Goal: Learn about a topic

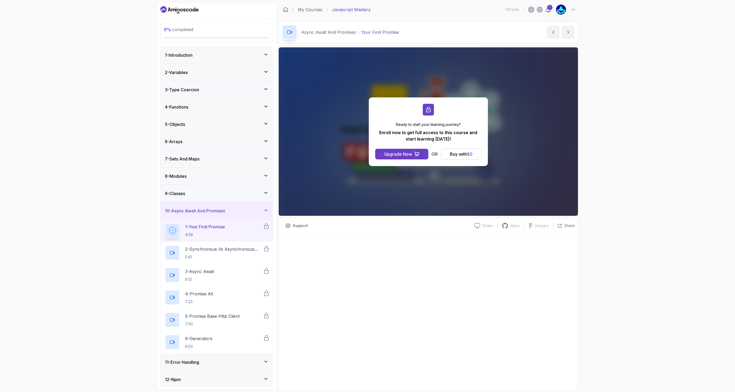
click at [238, 49] on div "1 - Introduction" at bounding box center [217, 55] width 112 height 17
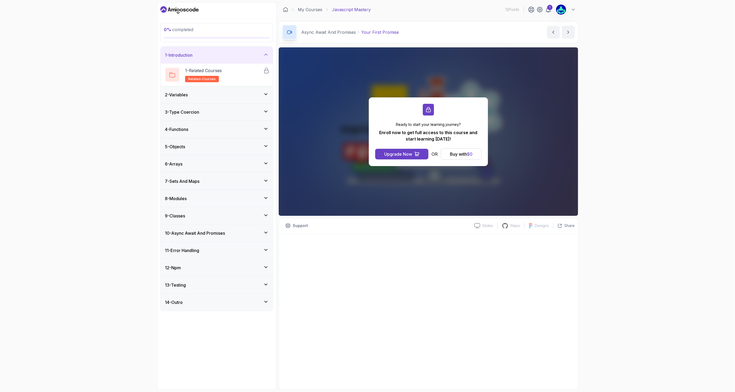
click at [221, 94] on div "2 - Variables" at bounding box center [217, 95] width 104 height 6
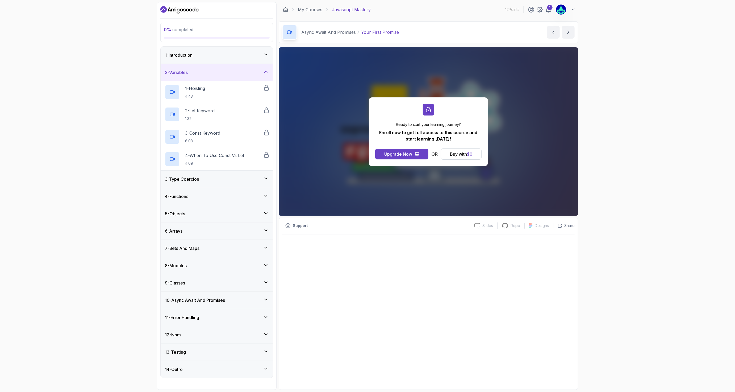
click at [212, 178] on div "3 - Type Coercion" at bounding box center [217, 179] width 104 height 6
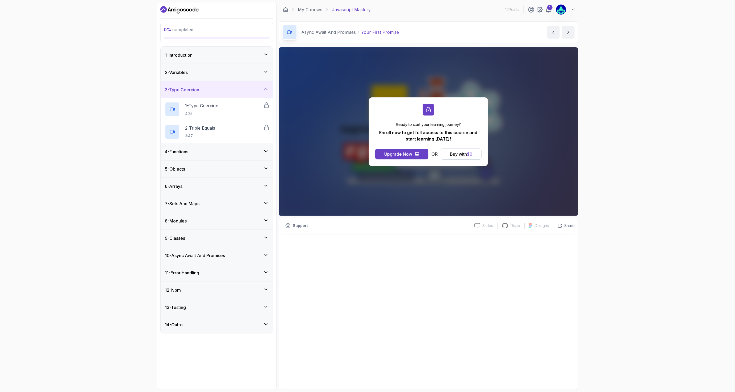
click at [210, 158] on div "4 - Functions" at bounding box center [217, 151] width 112 height 17
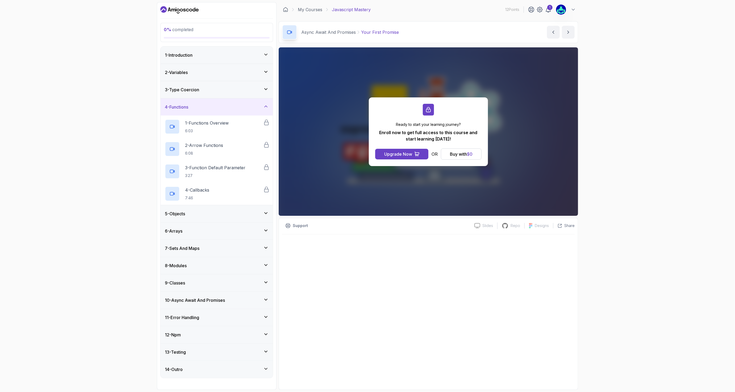
click at [203, 216] on div "5 - Objects" at bounding box center [217, 213] width 104 height 6
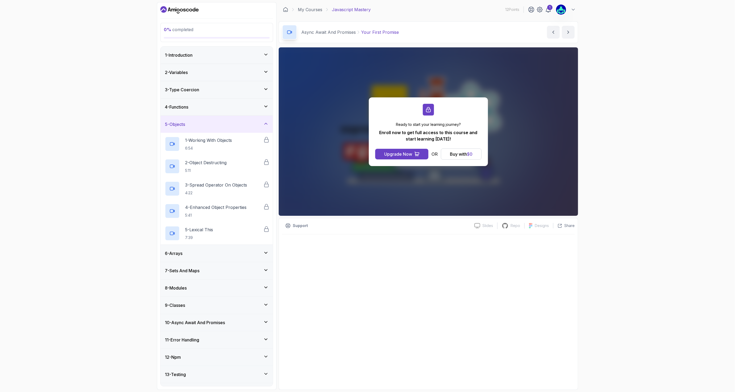
click at [195, 250] on div "6 - Arrays" at bounding box center [217, 253] width 112 height 17
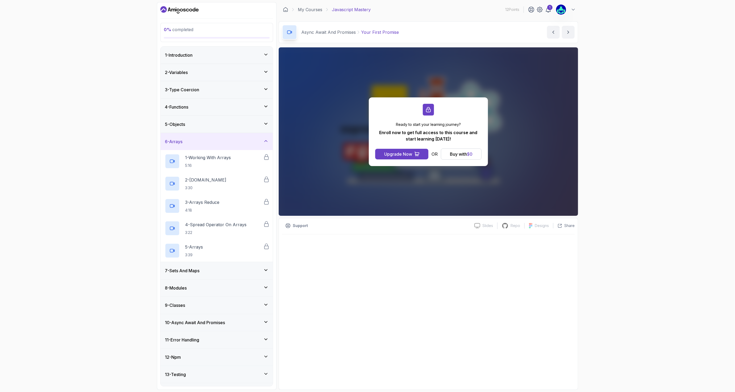
click at [192, 268] on h3 "7 - Sets And Maps" at bounding box center [182, 270] width 35 height 6
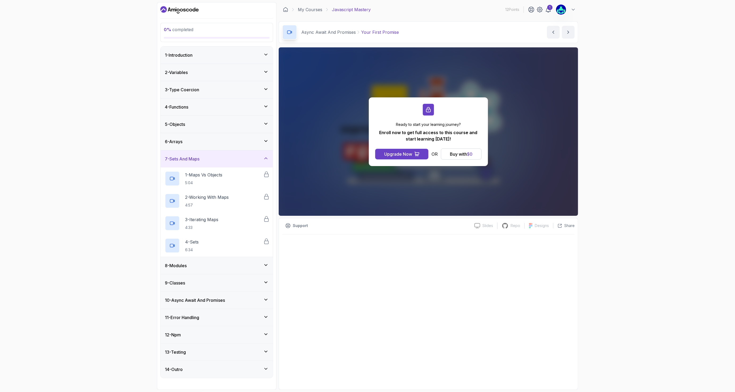
click at [190, 273] on div "8 - Modules" at bounding box center [217, 265] width 112 height 17
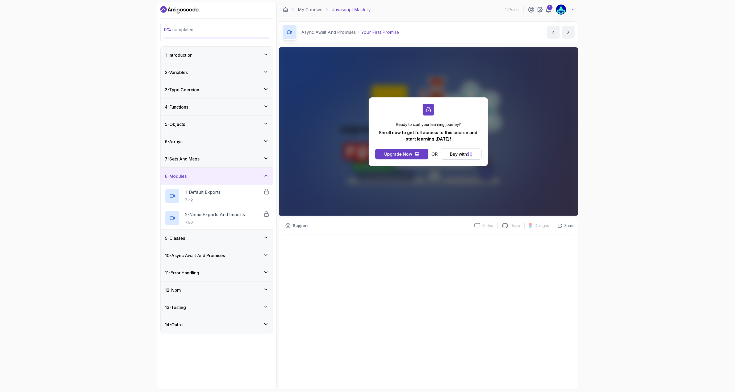
click at [188, 246] on div "9 - Classes" at bounding box center [217, 238] width 112 height 17
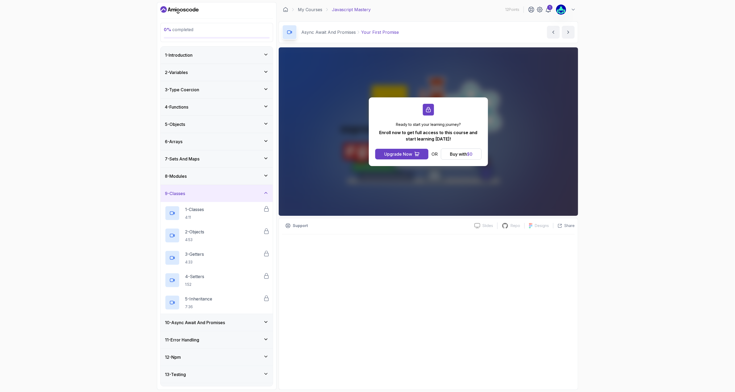
click at [191, 329] on div "10 - Async Await And Promises" at bounding box center [217, 322] width 112 height 17
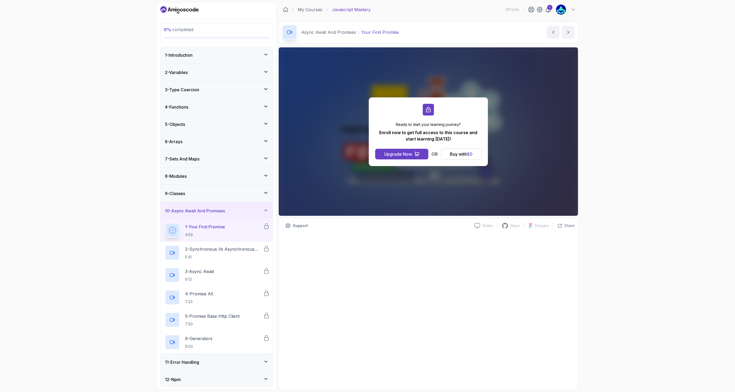
click at [190, 357] on div "11 - Error Handling" at bounding box center [217, 362] width 112 height 17
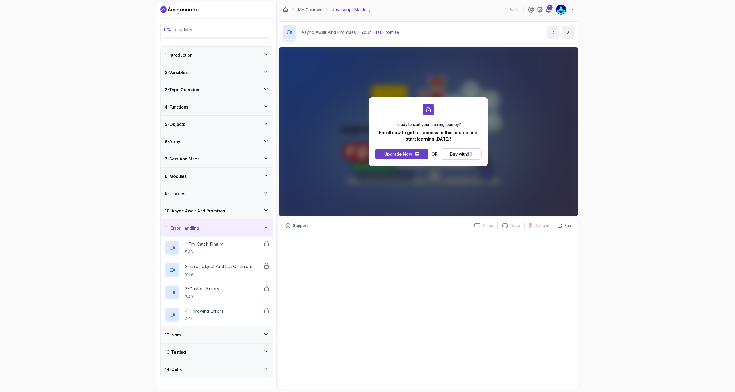
click at [194, 341] on div "12 - Npm" at bounding box center [217, 334] width 112 height 17
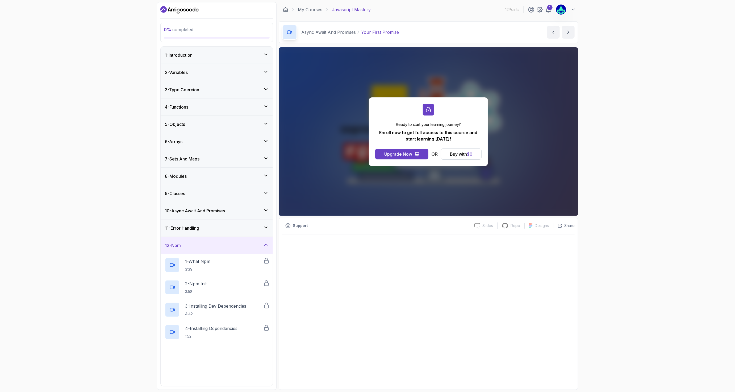
scroll to position [81, 0]
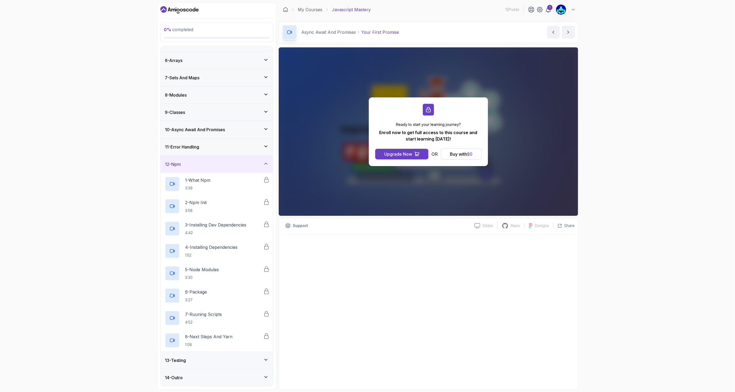
click at [174, 364] on div "13 - Testing" at bounding box center [217, 360] width 112 height 17
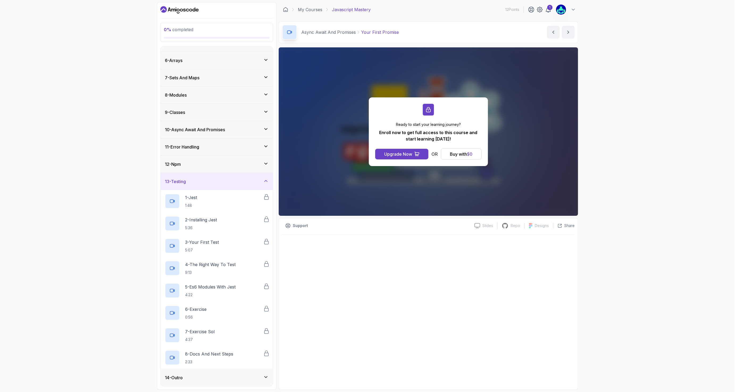
click at [196, 381] on div "14 - Outro" at bounding box center [217, 377] width 112 height 17
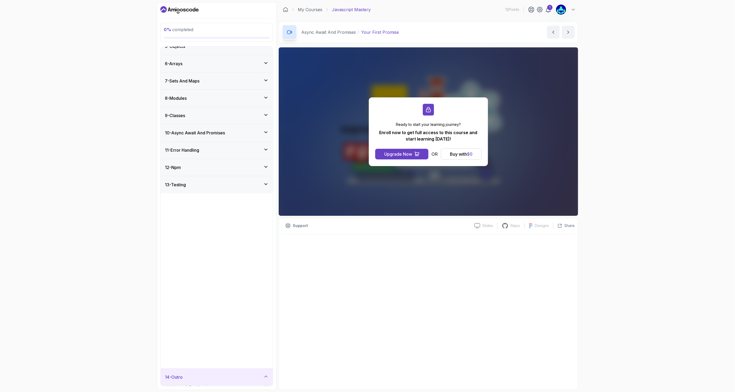
scroll to position [0, 0]
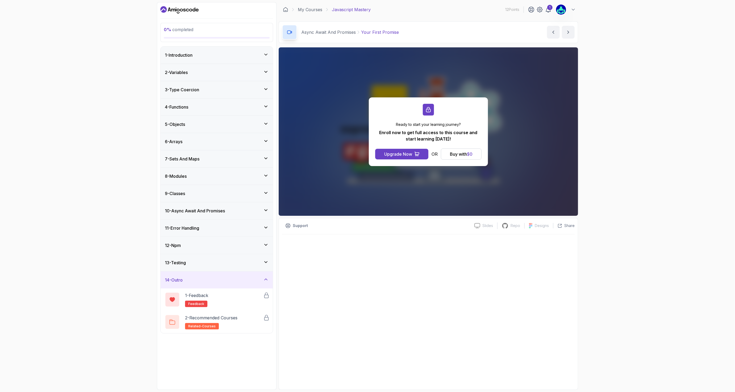
click at [196, 261] on div "13 - Testing" at bounding box center [217, 262] width 104 height 6
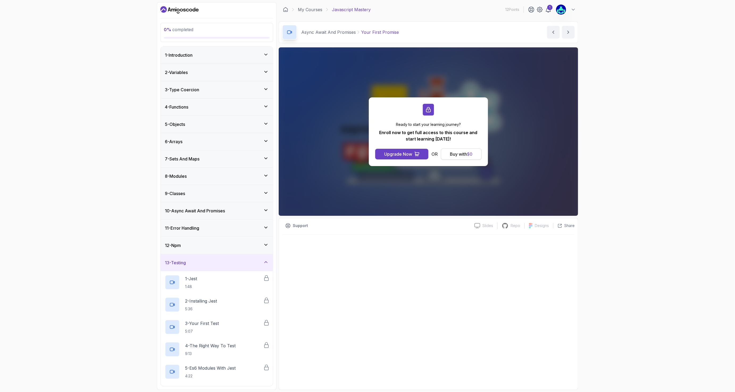
click at [453, 153] on div "Buy with $ 0" at bounding box center [461, 154] width 23 height 6
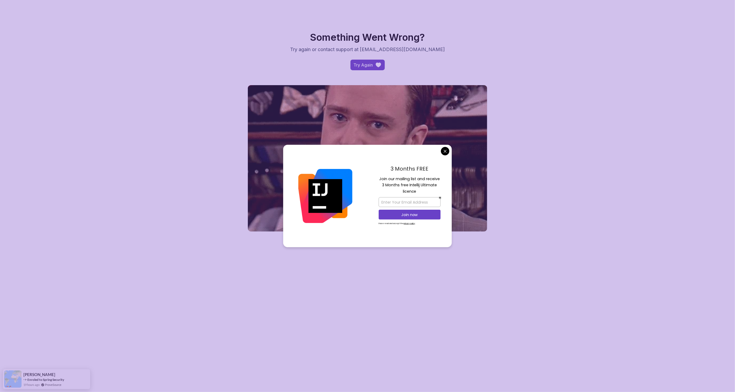
click at [448, 152] on body "Something Went Wrong? Try again or contact support at [EMAIL_ADDRESS][DOMAIN_NA…" at bounding box center [367, 128] width 735 height 257
